Goal: Navigation & Orientation: Go to known website

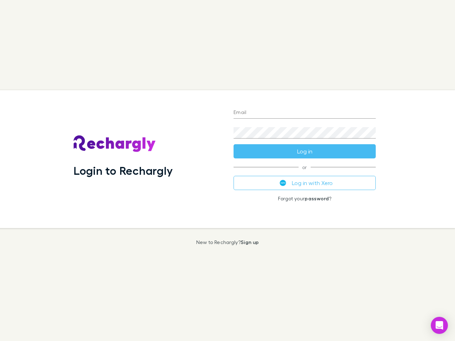
click at [227, 171] on div "Login to Rechargly" at bounding box center [148, 159] width 160 height 138
click at [304, 113] on input "Email" at bounding box center [304, 112] width 142 height 11
click at [304, 151] on form "Email Password Log in" at bounding box center [304, 130] width 142 height 57
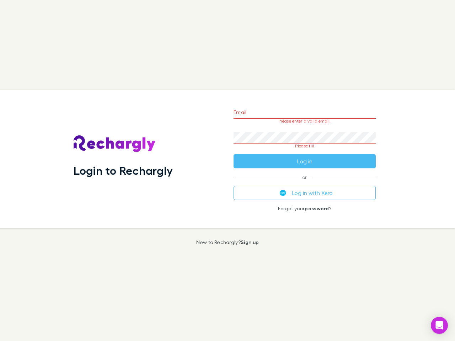
click at [304, 183] on div "Email Please enter a valid email. Password Please fill Log in or Log in with Xe…" at bounding box center [304, 159] width 153 height 138
click at [439, 325] on icon "Open Intercom Messenger" at bounding box center [439, 325] width 7 height 9
